Goal: Task Accomplishment & Management: Manage account settings

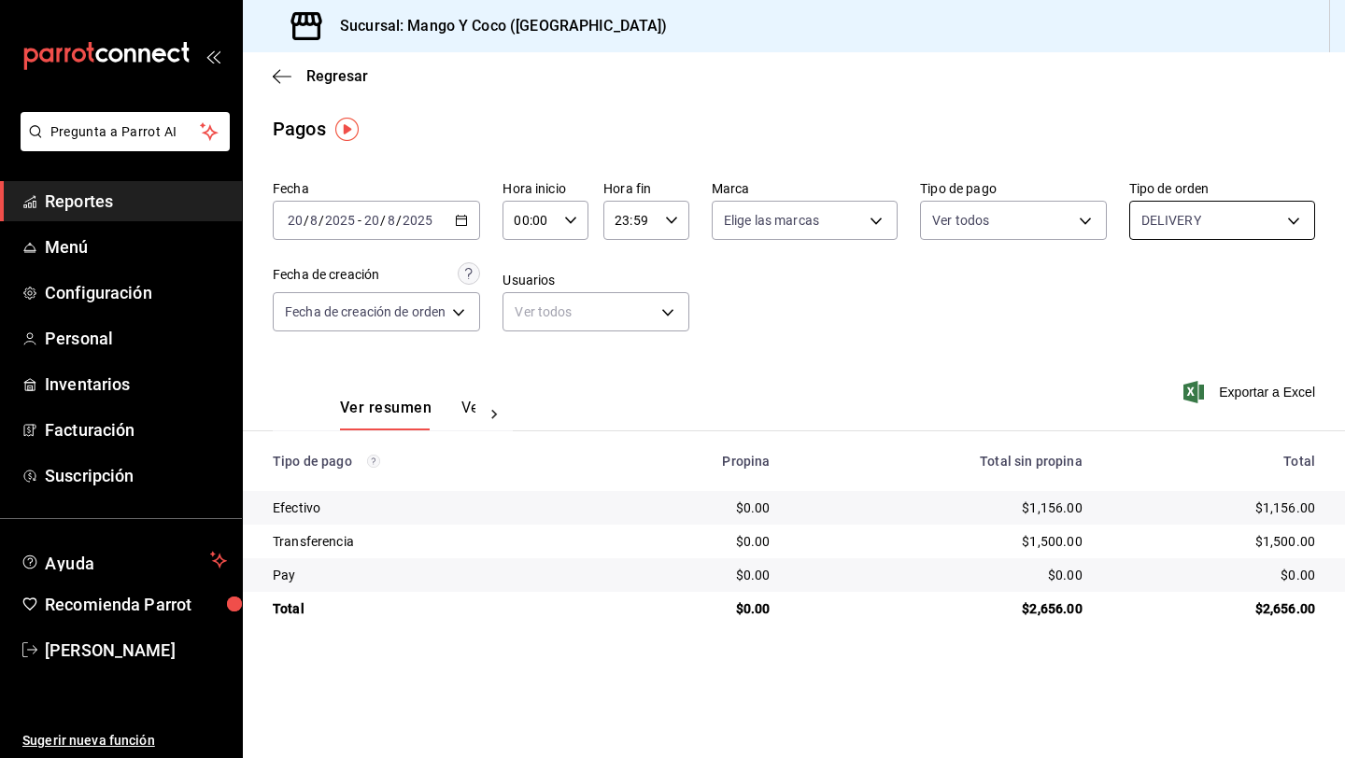
click at [1159, 233] on body "Pregunta a Parrot AI Reportes Menú Configuración Personal Inventarios Facturaci…" at bounding box center [672, 379] width 1345 height 758
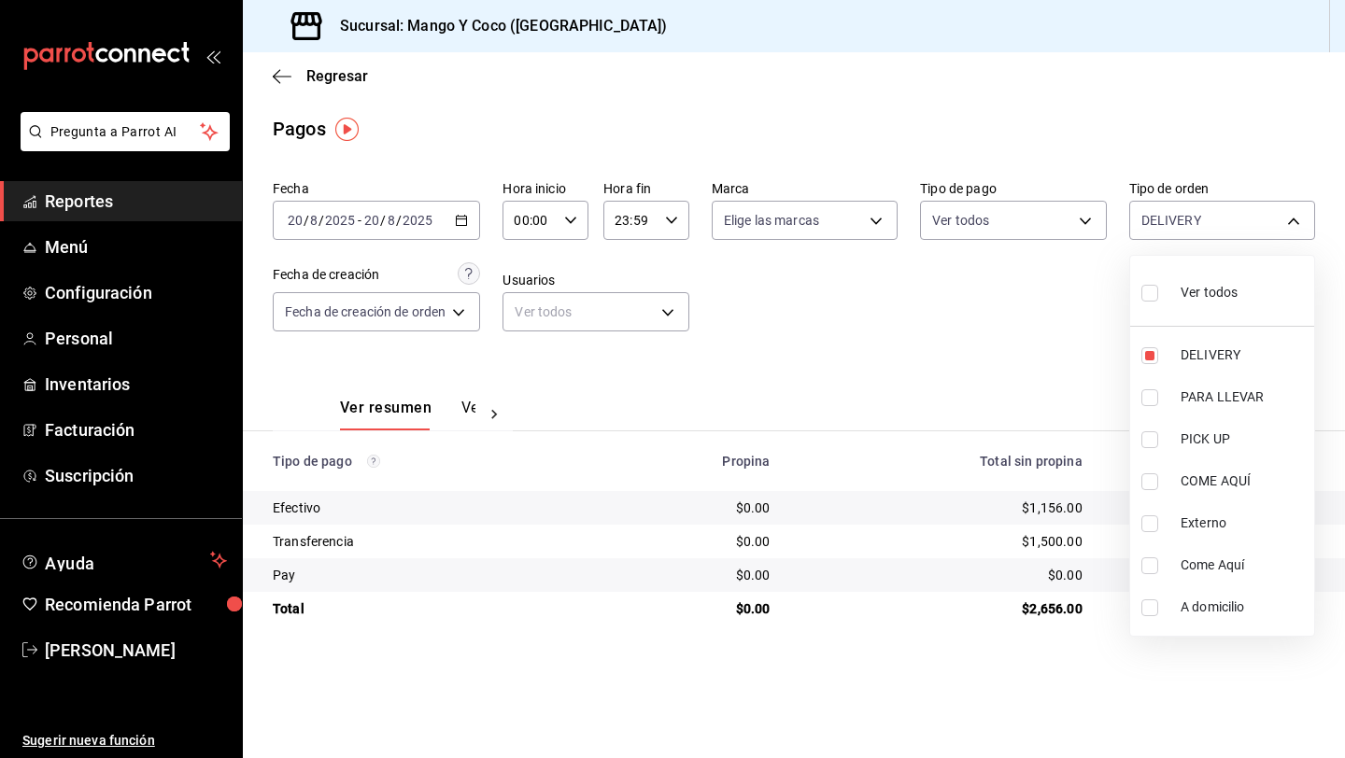
click at [1156, 290] on input "checkbox" at bounding box center [1149, 293] width 17 height 17
checkbox input "true"
type input "5d557e33-8e3b-4e7a-adf0-e2d1449f445d,e47f4cf5-f69b-47dd-93b4-00143df15fe9,27a36…"
checkbox input "true"
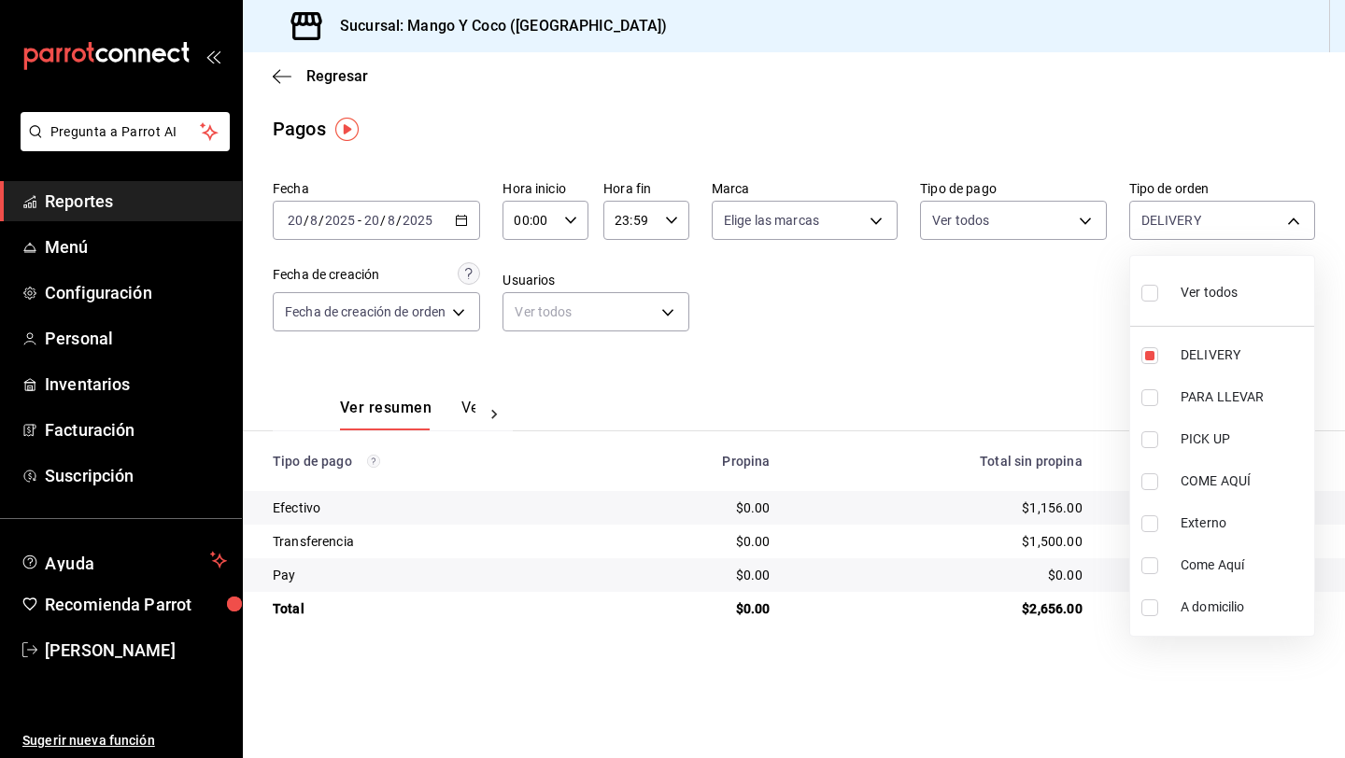
checkbox input "true"
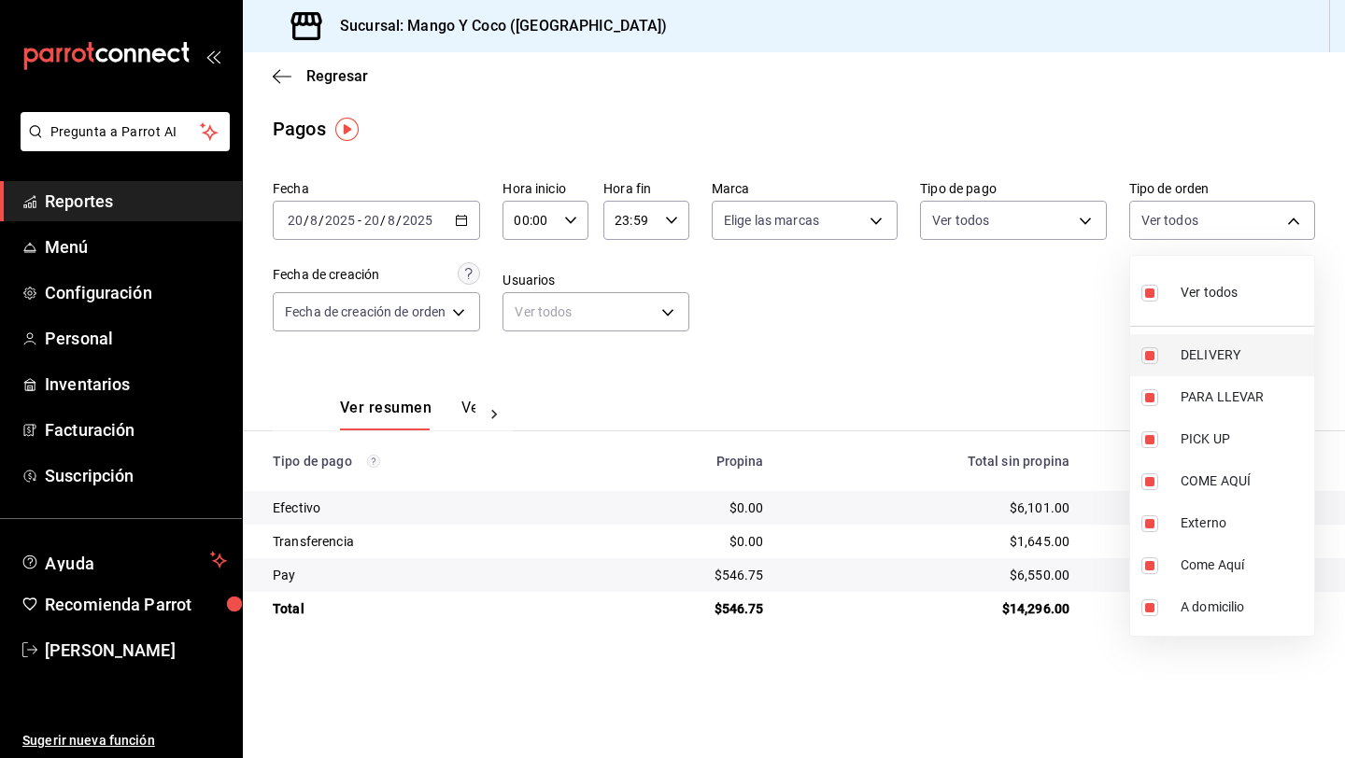
click at [1154, 359] on input "checkbox" at bounding box center [1149, 355] width 17 height 17
checkbox input "false"
type input "e47f4cf5-f69b-47dd-93b4-00143df15fe9,27a364d8-6312-4869-99a1-f3fb819ac42e,71ca7…"
checkbox input "false"
click at [1019, 326] on div at bounding box center [672, 379] width 1345 height 758
